Goal: Task Accomplishment & Management: Manage account settings

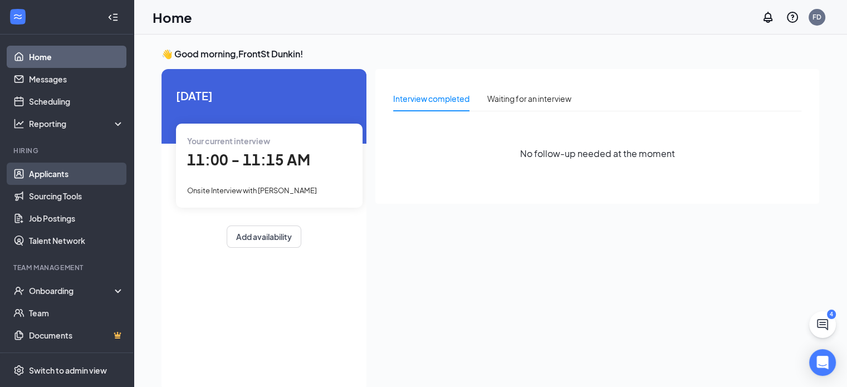
click at [59, 175] on link "Applicants" at bounding box center [76, 174] width 95 height 22
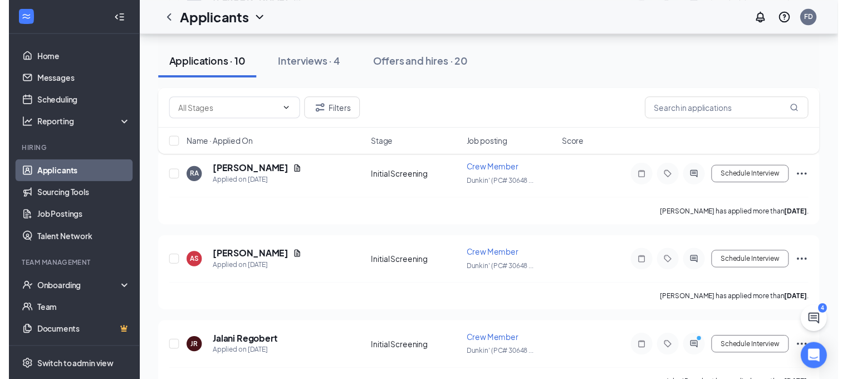
scroll to position [687, 0]
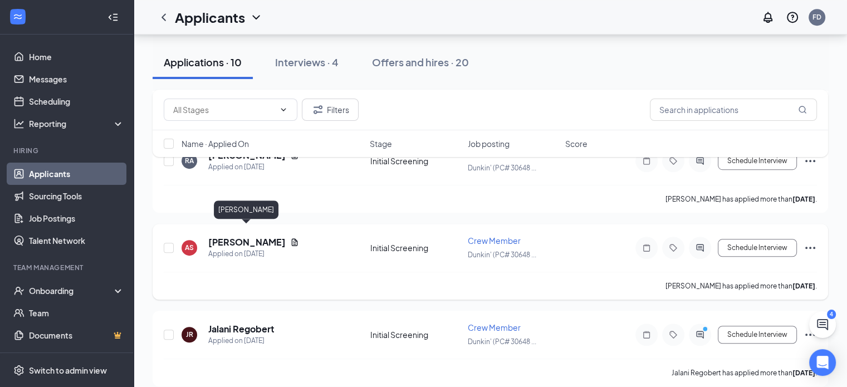
click at [222, 236] on h5 "[PERSON_NAME]" at bounding box center [246, 242] width 77 height 12
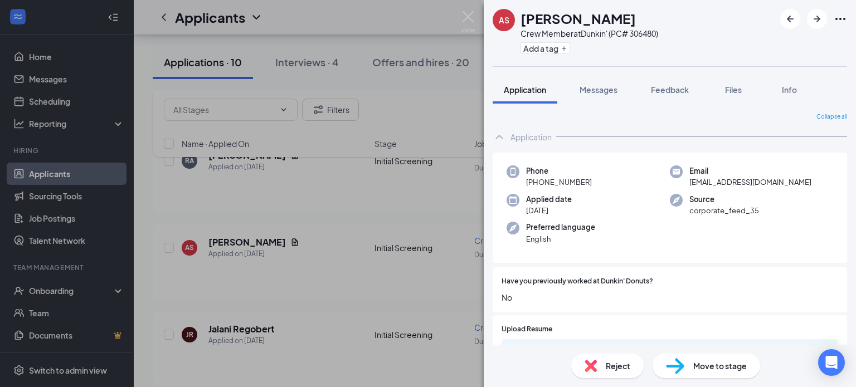
click at [615, 368] on span "Reject" at bounding box center [618, 366] width 25 height 12
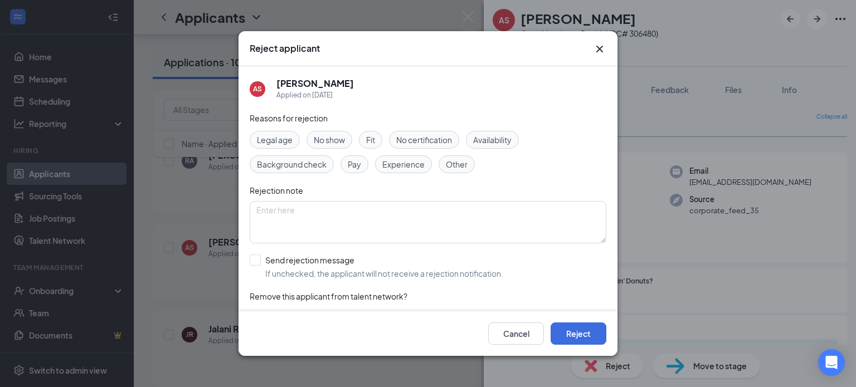
click at [461, 171] on div "Other" at bounding box center [456, 164] width 36 height 18
click at [256, 256] on input "Send rejection message If unchecked, the applicant will not receive a rejection…" at bounding box center [376, 267] width 253 height 25
checkbox input "true"
click at [575, 334] on button "Reject" at bounding box center [578, 334] width 56 height 22
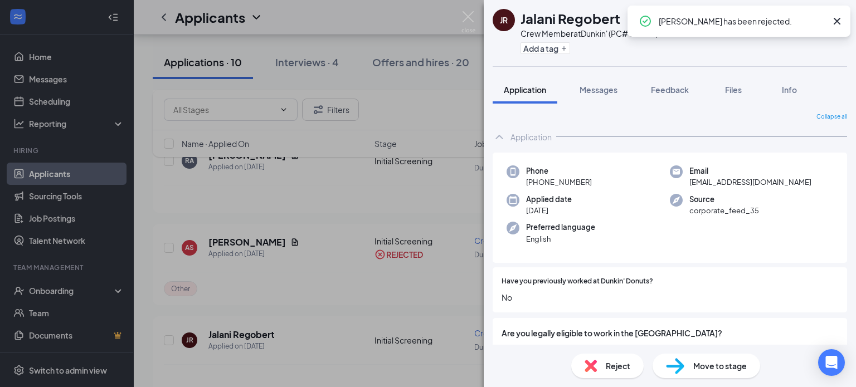
click at [454, 110] on div "JR Jalani Regobert Crew Member at Dunkin' (PC# 306480) Add a tag Application Me…" at bounding box center [428, 193] width 856 height 387
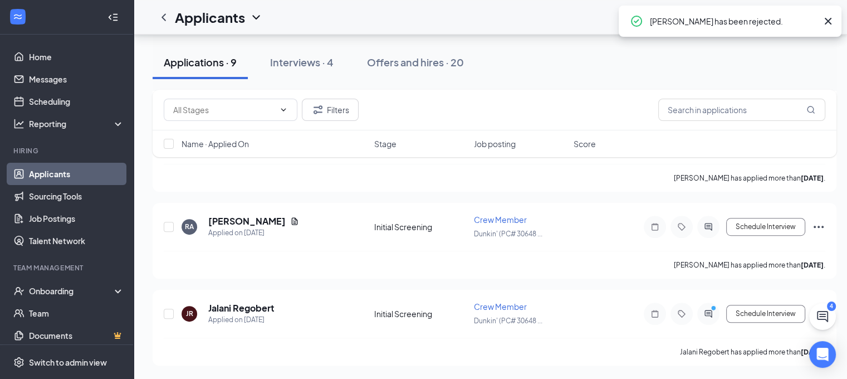
scroll to position [609, 0]
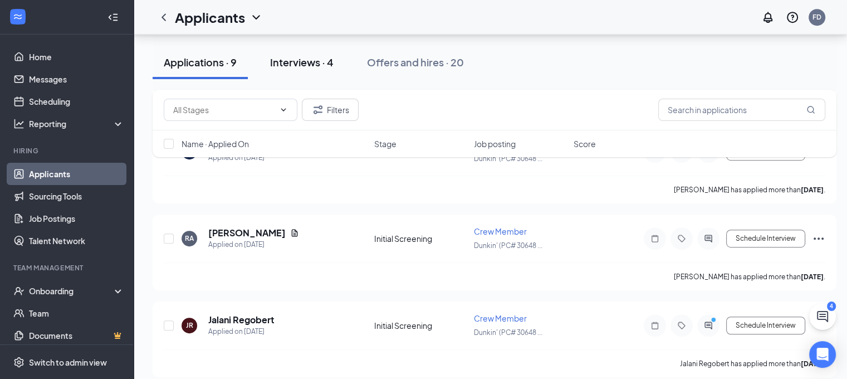
click at [312, 62] on div "Interviews · 4" at bounding box center [302, 62] width 64 height 14
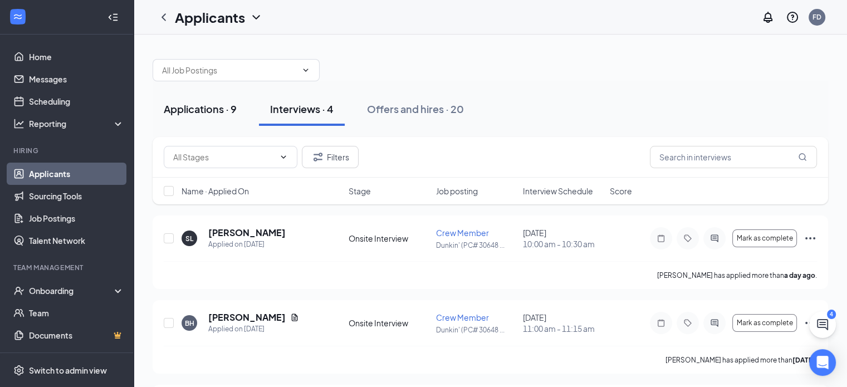
click at [183, 110] on div "Applications · 9" at bounding box center [200, 109] width 73 height 14
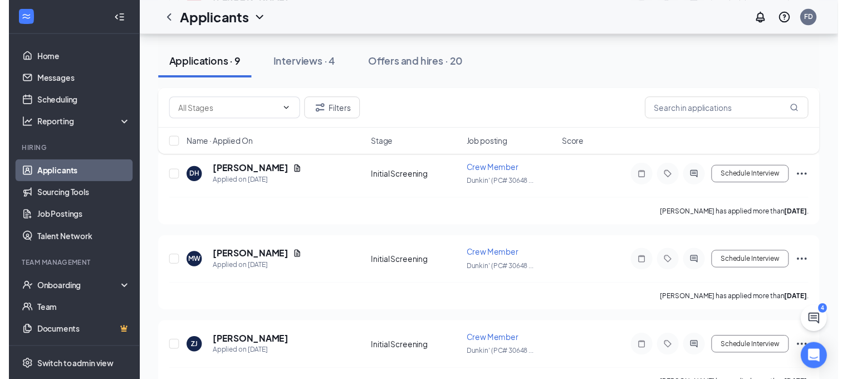
scroll to position [601, 0]
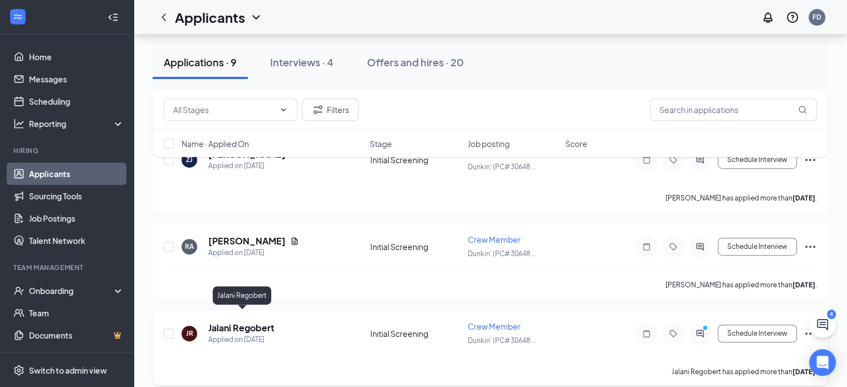
click at [235, 322] on h5 "Jalani Regobert" at bounding box center [241, 328] width 66 height 12
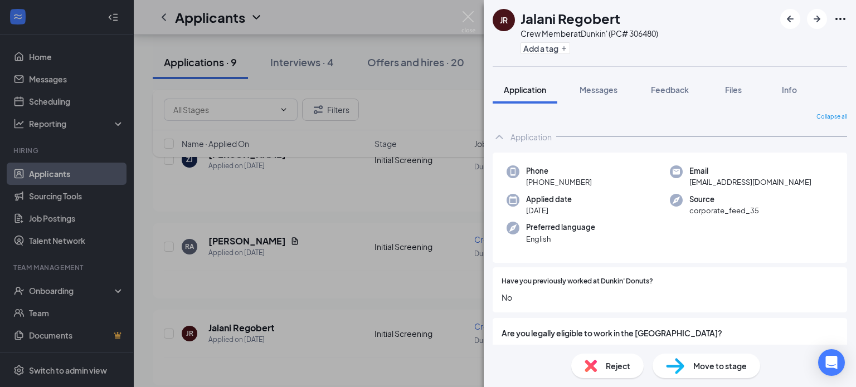
click at [613, 365] on span "Reject" at bounding box center [618, 366] width 25 height 12
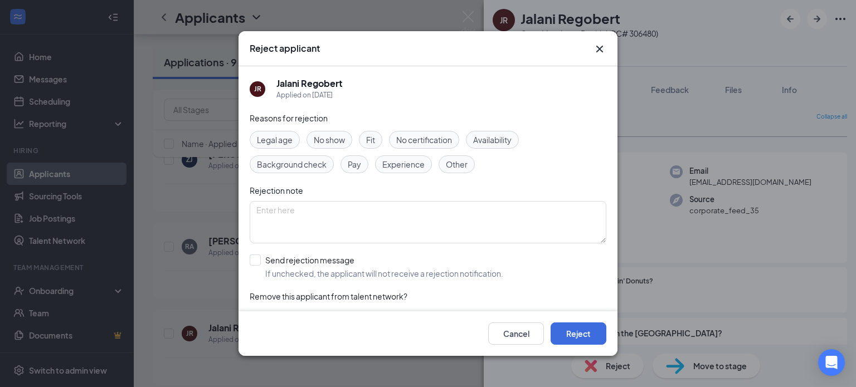
click at [452, 158] on span "Other" at bounding box center [457, 164] width 22 height 12
click at [259, 262] on input "Send rejection message If unchecked, the applicant will not receive a rejection…" at bounding box center [376, 267] width 253 height 25
checkbox input "true"
click at [575, 331] on button "Reject" at bounding box center [578, 334] width 56 height 22
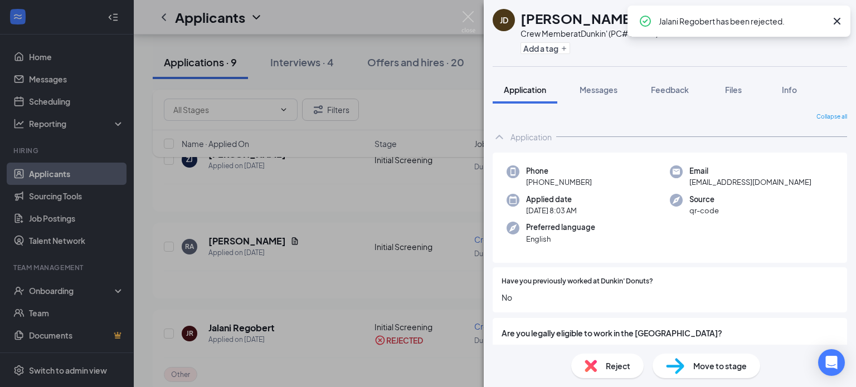
click at [408, 277] on div "[PERSON_NAME] Crew Member at Dunkin' (PC# 306480) Add a tag Application Message…" at bounding box center [428, 193] width 856 height 387
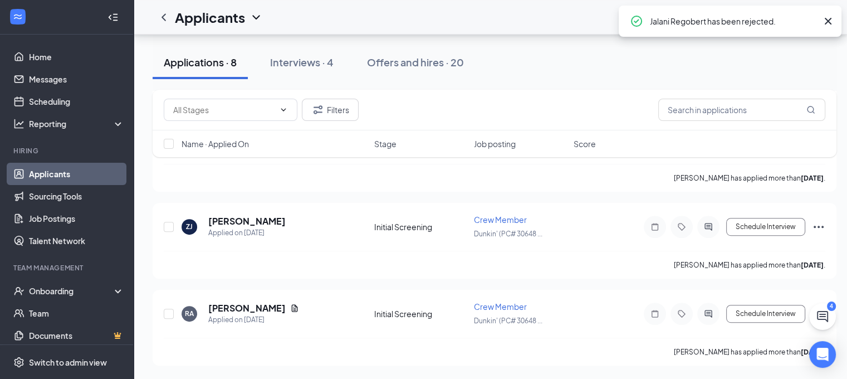
scroll to position [524, 0]
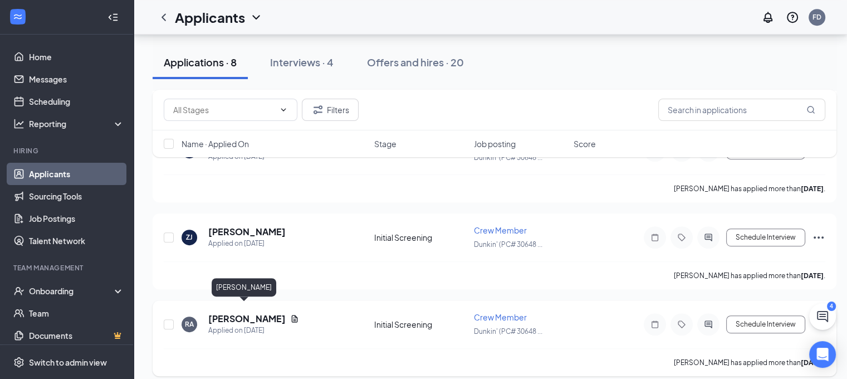
click at [245, 313] on h5 "[PERSON_NAME]" at bounding box center [246, 319] width 77 height 12
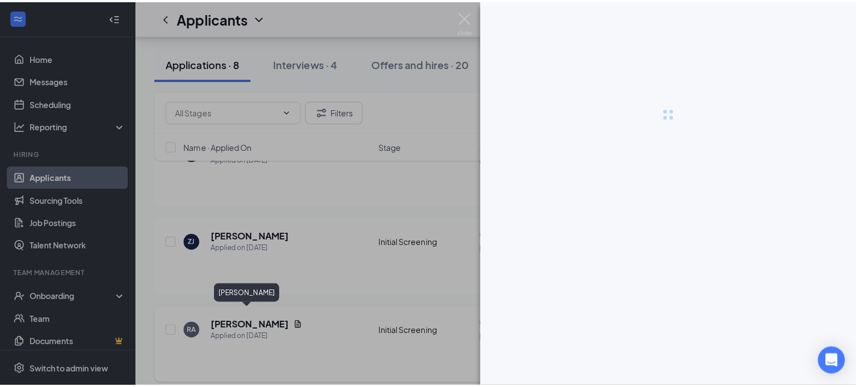
scroll to position [515, 0]
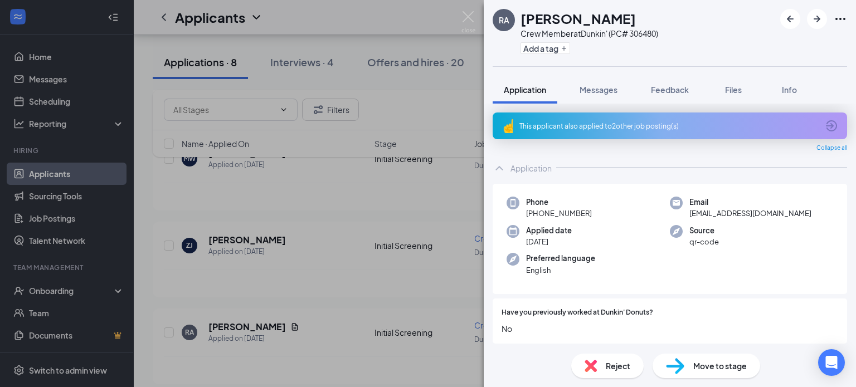
click at [604, 367] on div "Reject" at bounding box center [607, 366] width 72 height 25
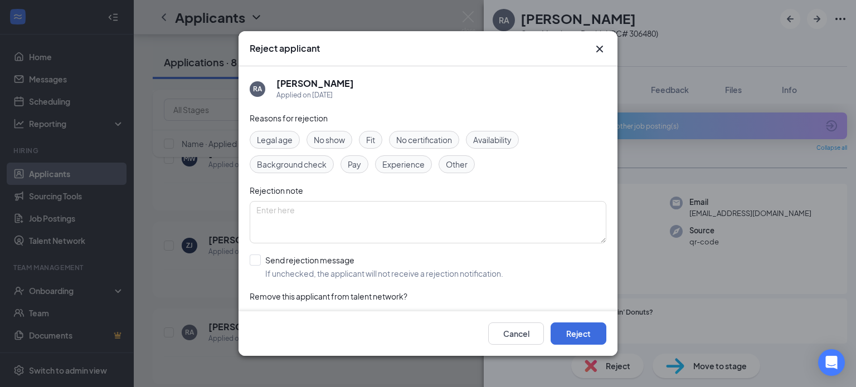
click at [455, 168] on span "Other" at bounding box center [457, 164] width 22 height 12
click at [254, 257] on input "Send rejection message If unchecked, the applicant will not receive a rejection…" at bounding box center [376, 267] width 253 height 25
checkbox input "true"
click at [583, 334] on button "Reject" at bounding box center [578, 334] width 56 height 22
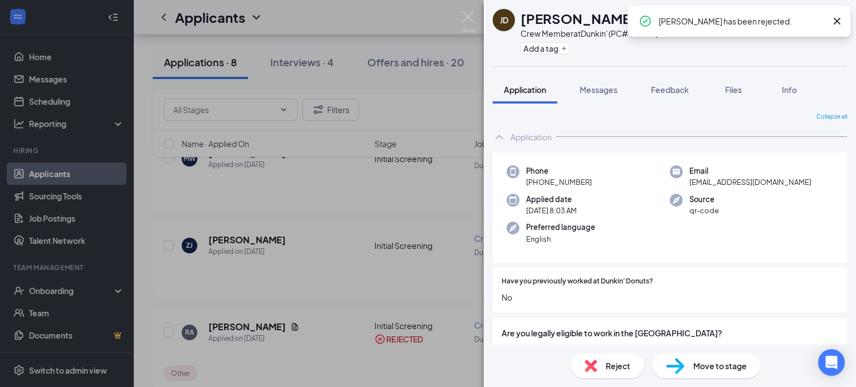
click at [409, 262] on div "[PERSON_NAME] Crew Member at Dunkin' (PC# 306480) Add a tag Application Message…" at bounding box center [428, 193] width 856 height 387
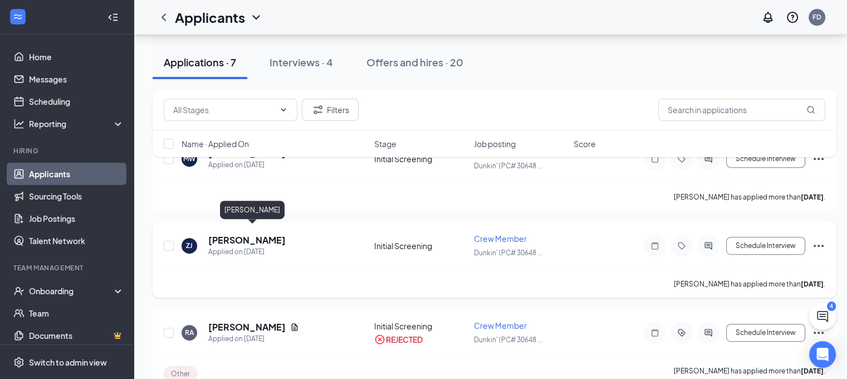
click at [234, 234] on h5 "[PERSON_NAME]" at bounding box center [246, 240] width 77 height 12
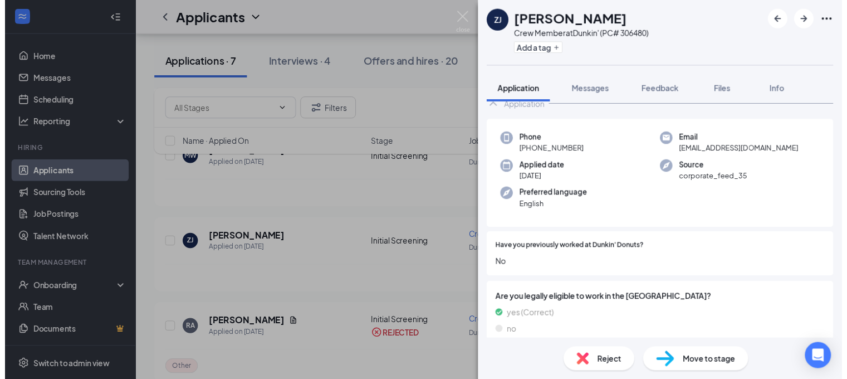
scroll to position [56, 0]
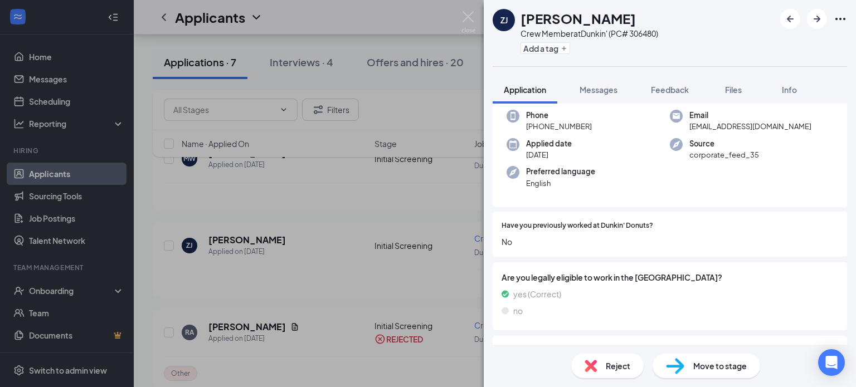
click at [442, 227] on div "ZJ [PERSON_NAME] Crew Member at Dunkin' (PC# 306480) Add a tag Application Mess…" at bounding box center [428, 193] width 856 height 387
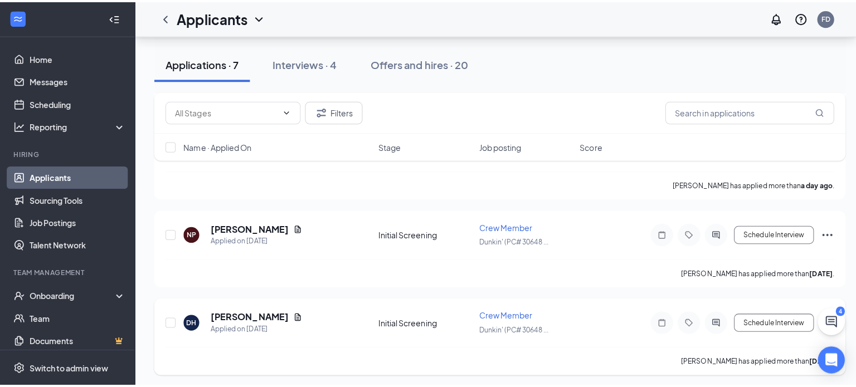
scroll to position [271, 0]
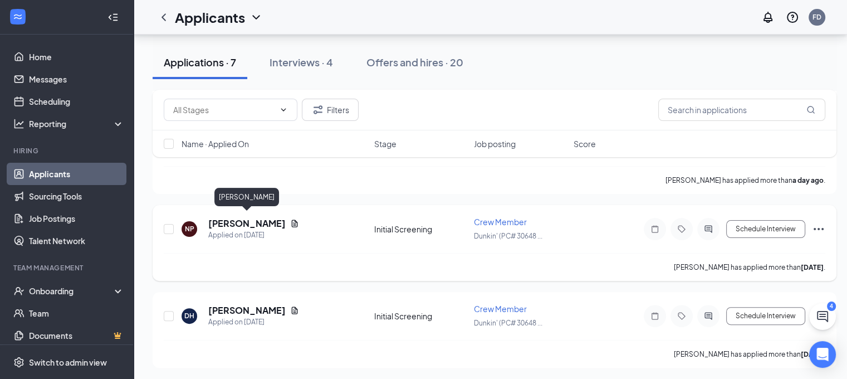
click at [261, 217] on h5 "[PERSON_NAME]" at bounding box center [246, 223] width 77 height 12
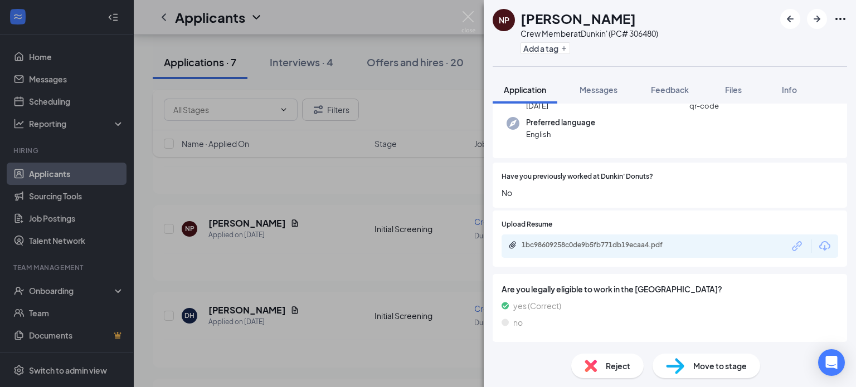
scroll to position [111, 0]
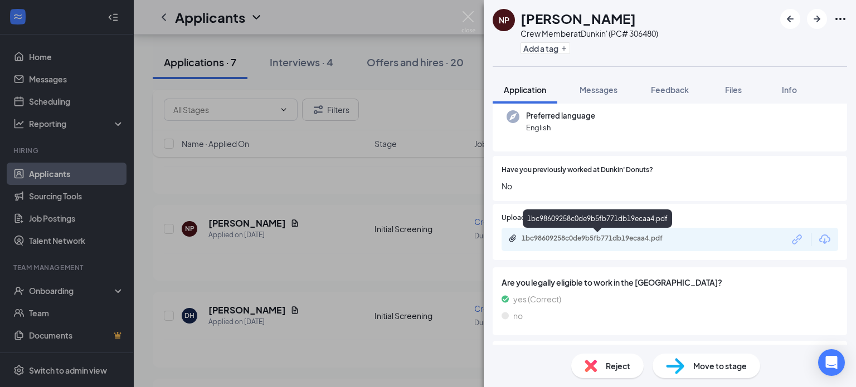
click at [565, 240] on div "1bc98609258c0de9b5fb771db19ecaa4.pdf" at bounding box center [599, 238] width 156 height 9
